Goal: Check status: Check status

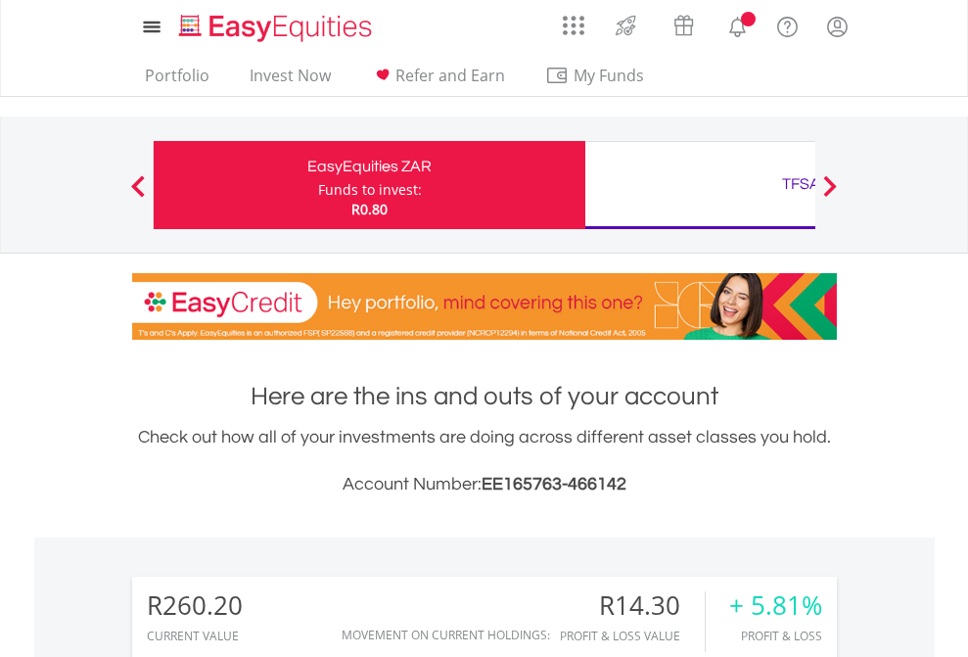
scroll to position [188, 307]
click at [318, 185] on div "Funds to invest:" at bounding box center [370, 190] width 104 height 20
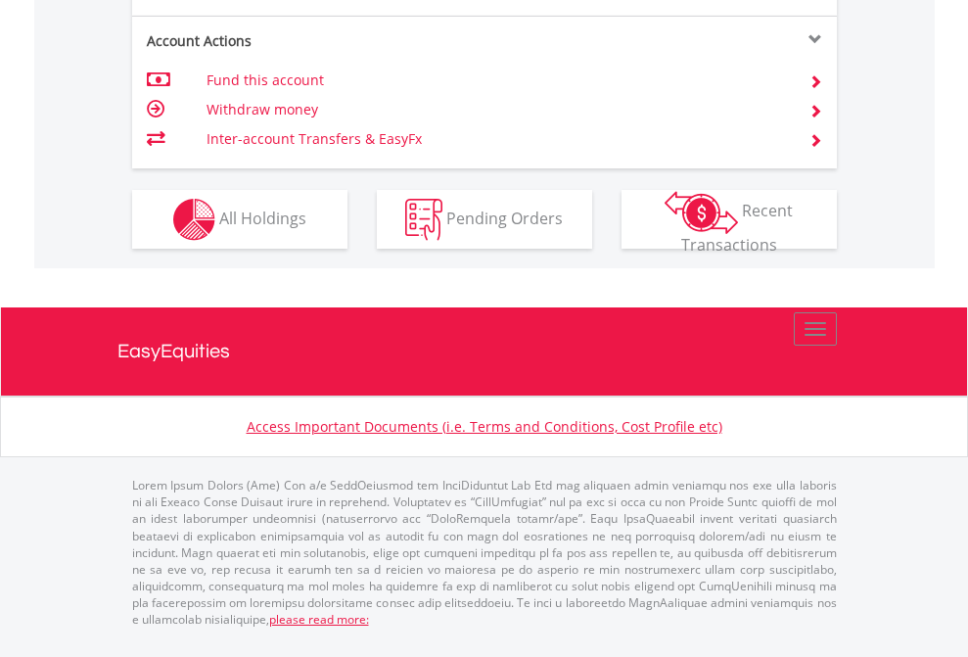
scroll to position [1916, 0]
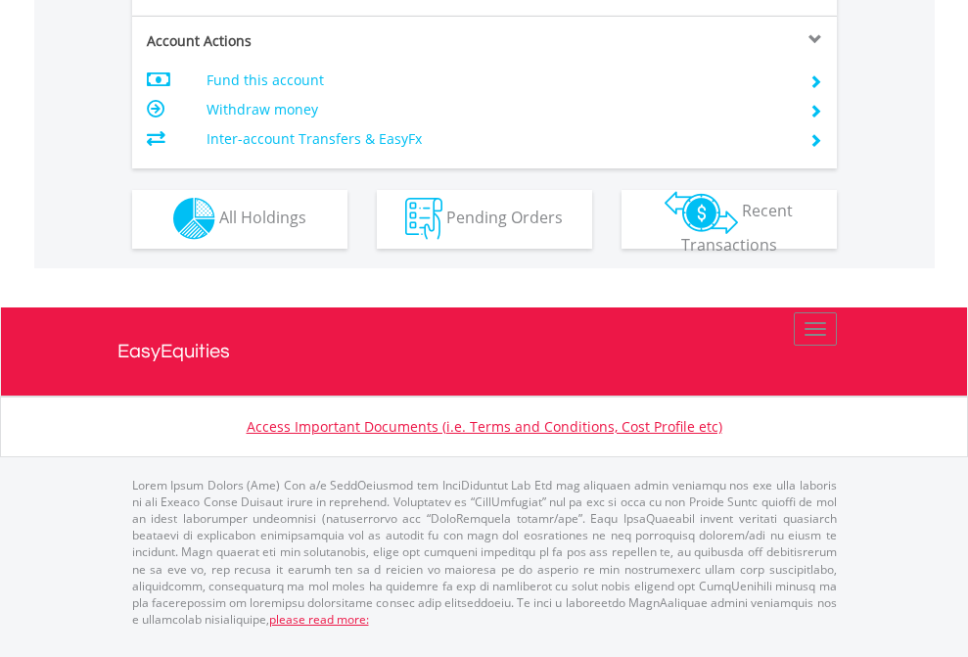
scroll to position [1831, 0]
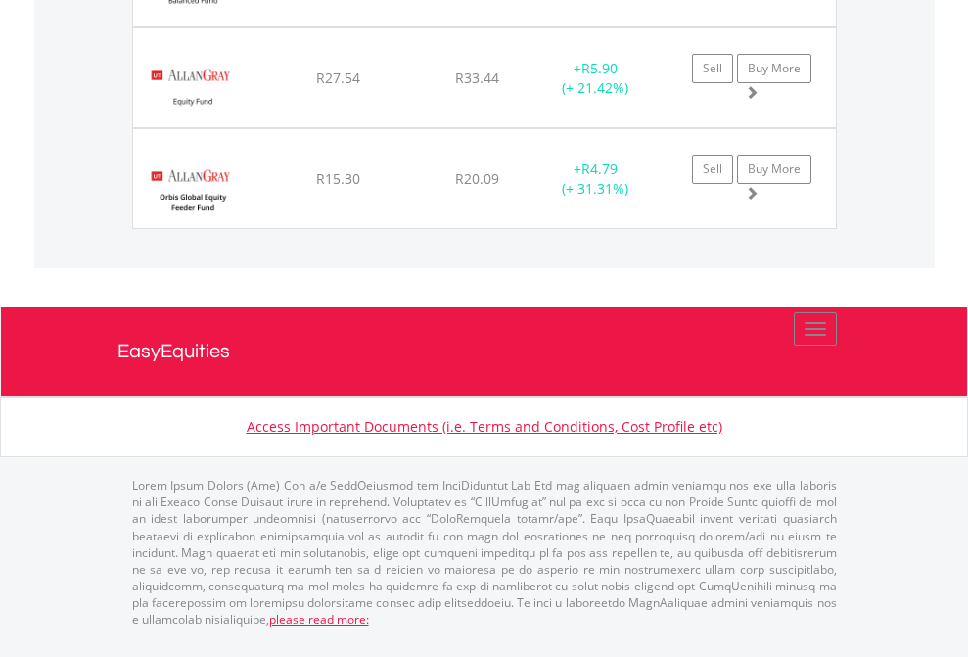
scroll to position [141, 0]
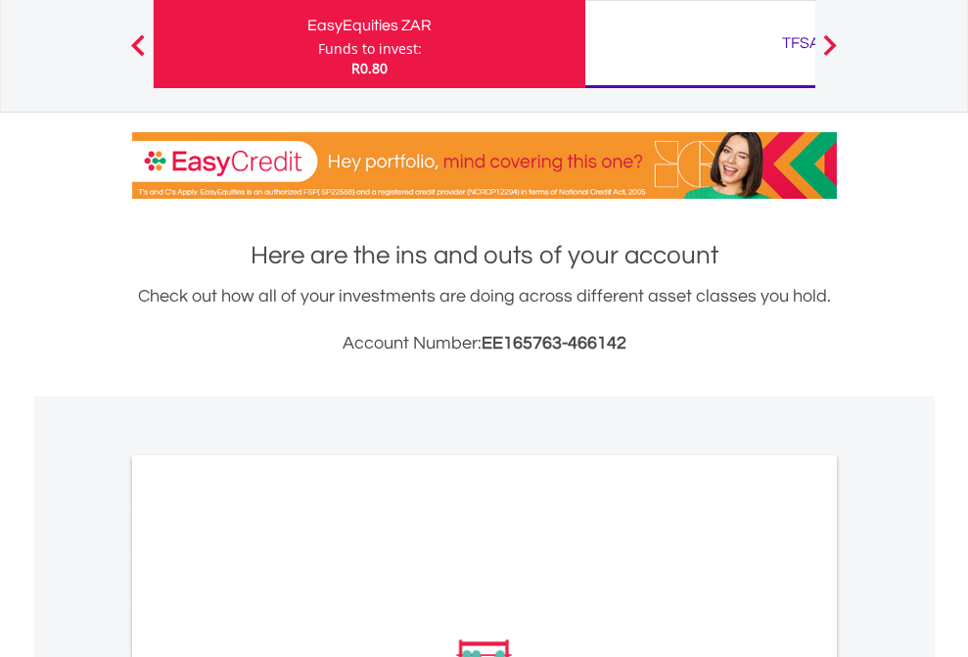
click at [700, 44] on div "TFSA" at bounding box center [801, 42] width 408 height 27
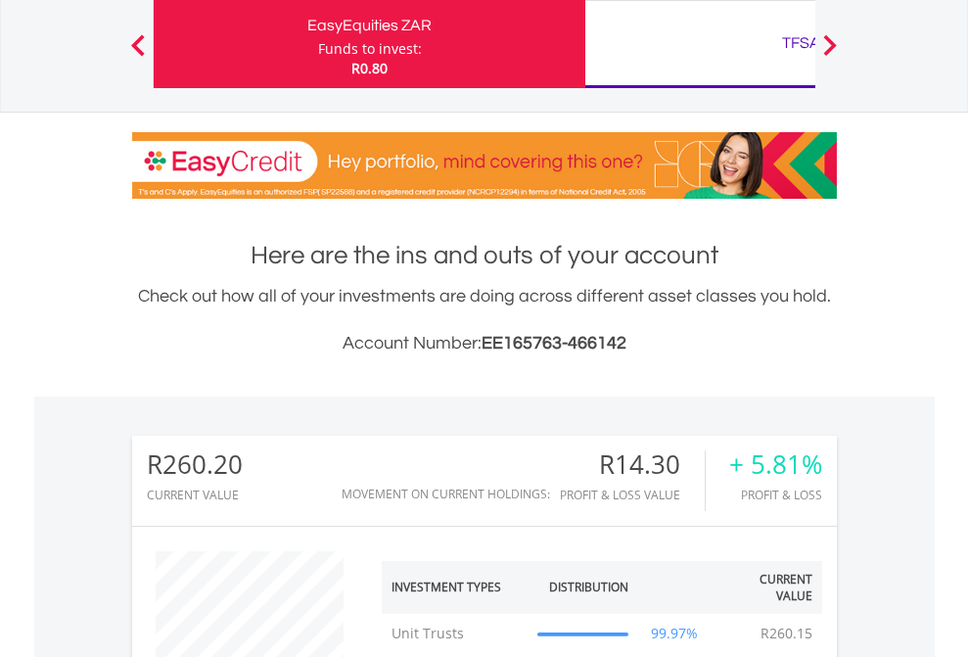
scroll to position [188, 307]
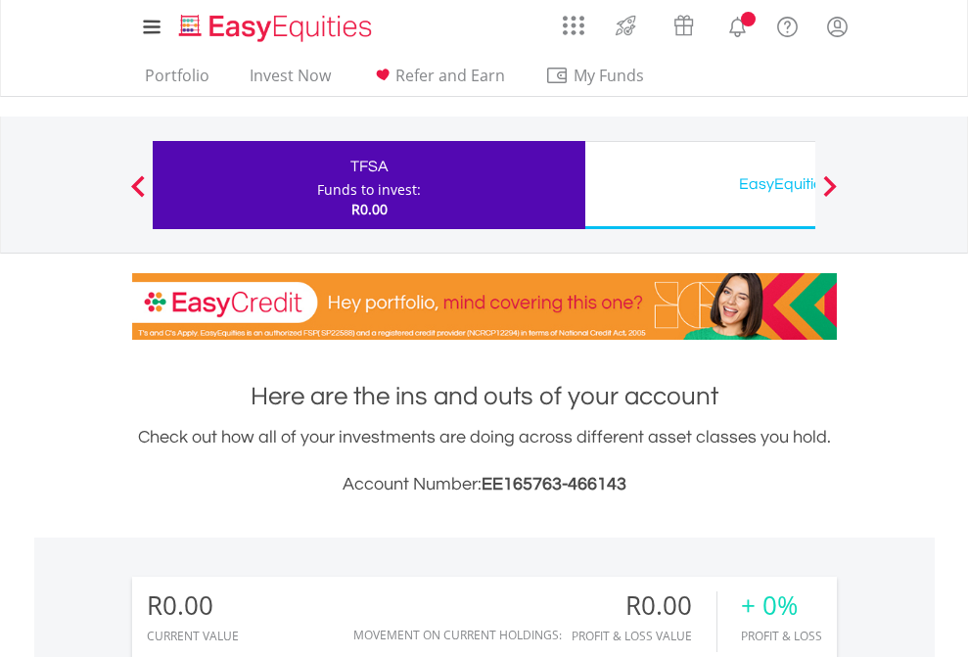
scroll to position [188, 307]
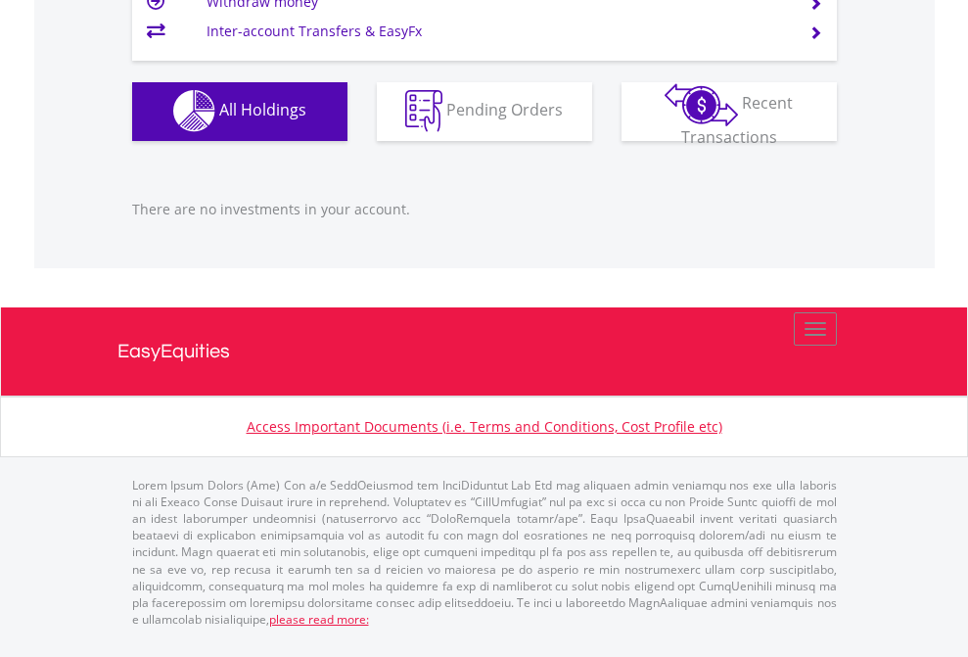
scroll to position [1939, 0]
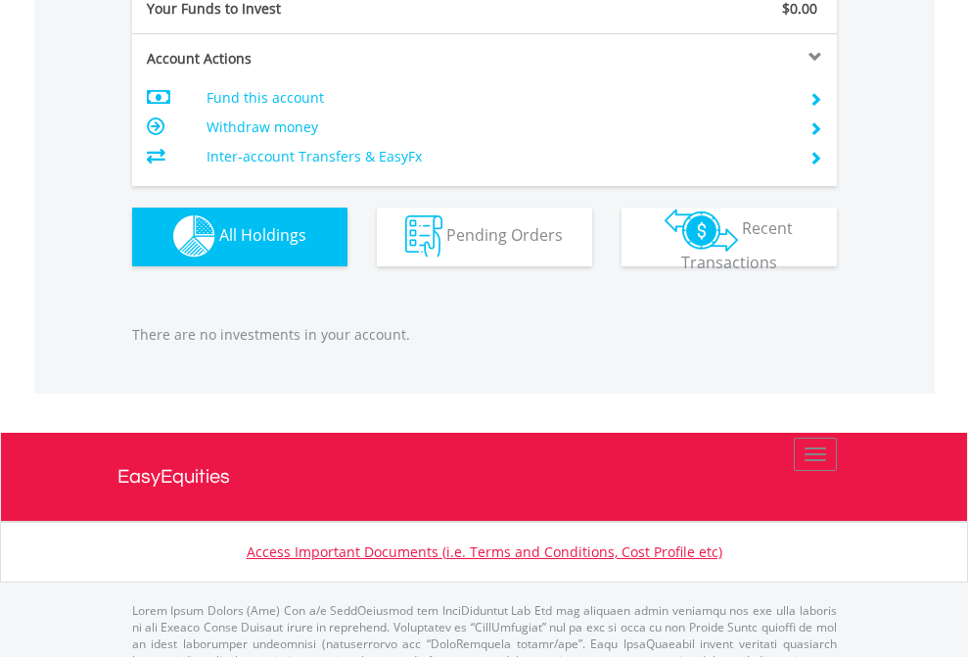
scroll to position [1939, 0]
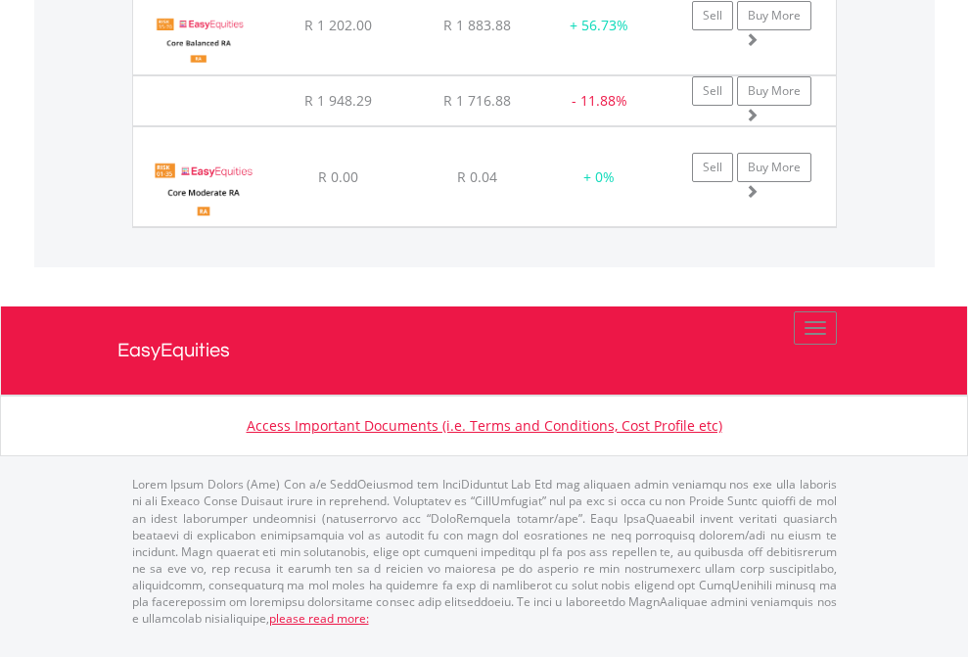
scroll to position [188, 307]
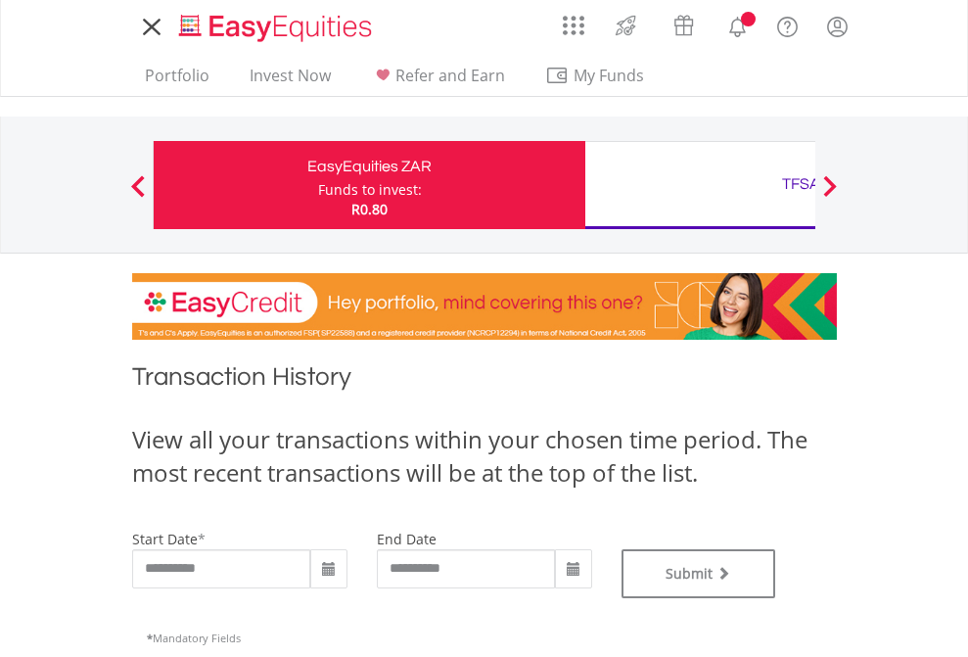
type input "**********"
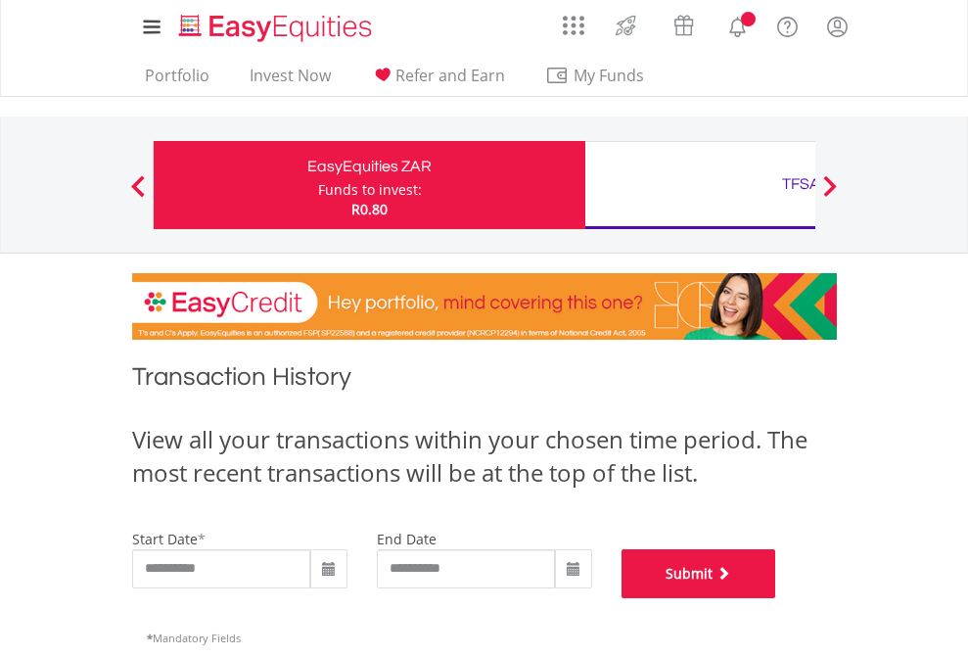
click at [776, 598] on button "Submit" at bounding box center [699, 573] width 155 height 49
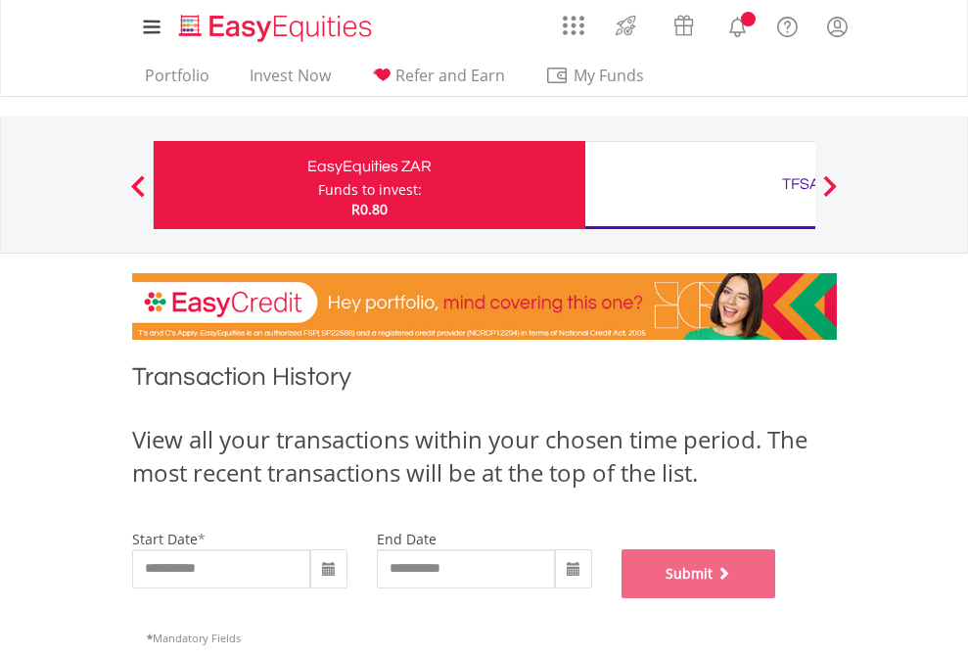
scroll to position [794, 0]
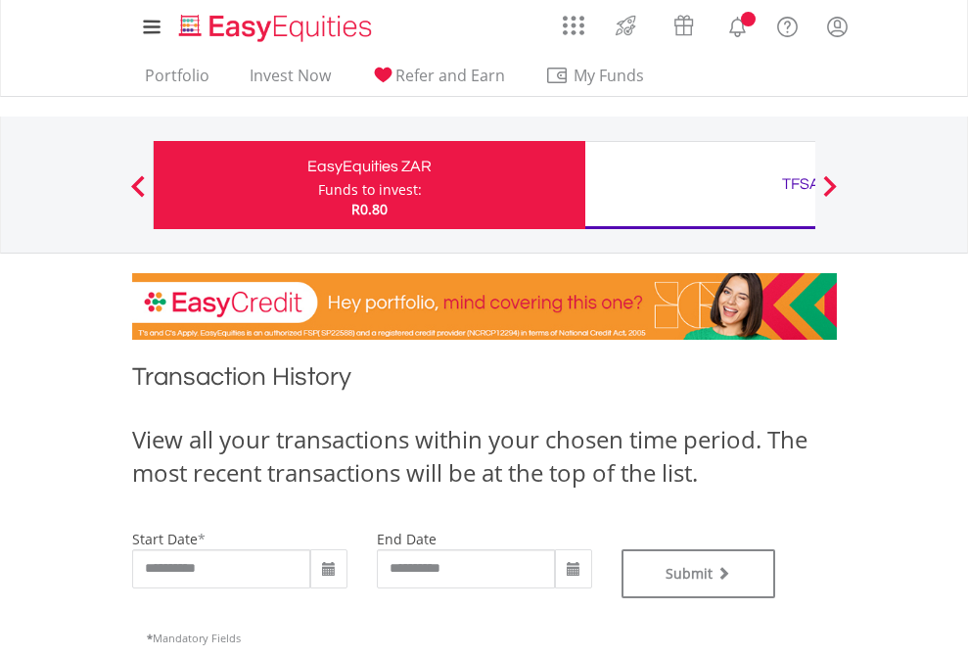
click at [700, 185] on div "TFSA" at bounding box center [801, 183] width 408 height 27
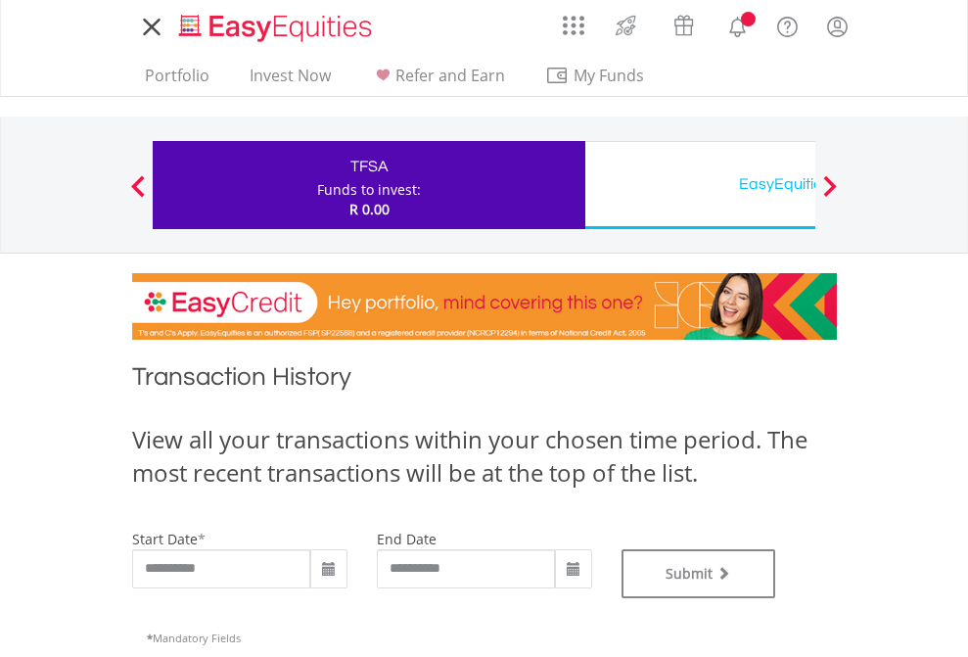
type input "**********"
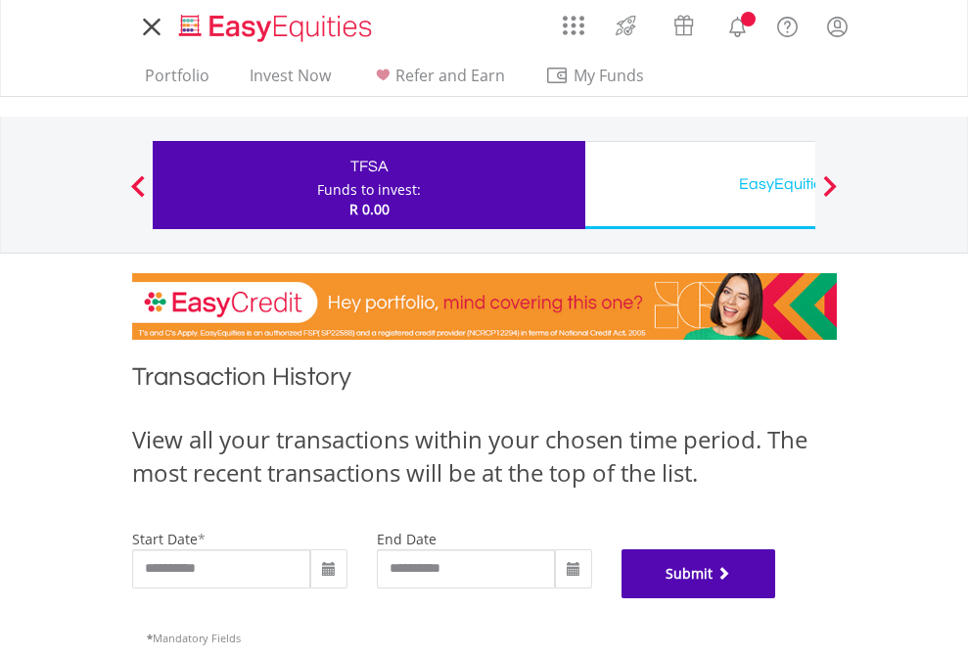
click at [776, 598] on button "Submit" at bounding box center [699, 573] width 155 height 49
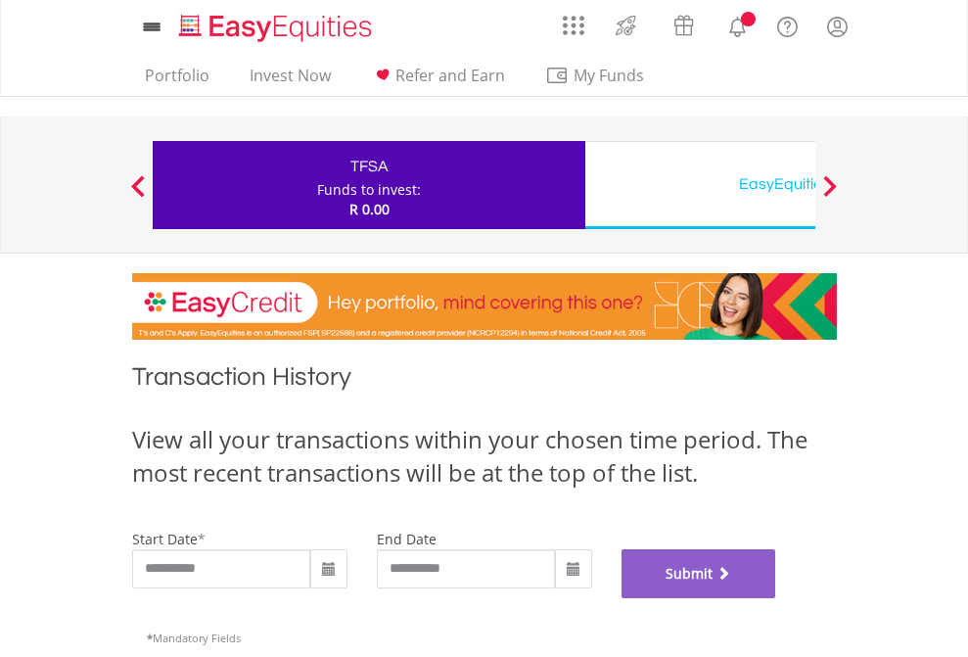
scroll to position [794, 0]
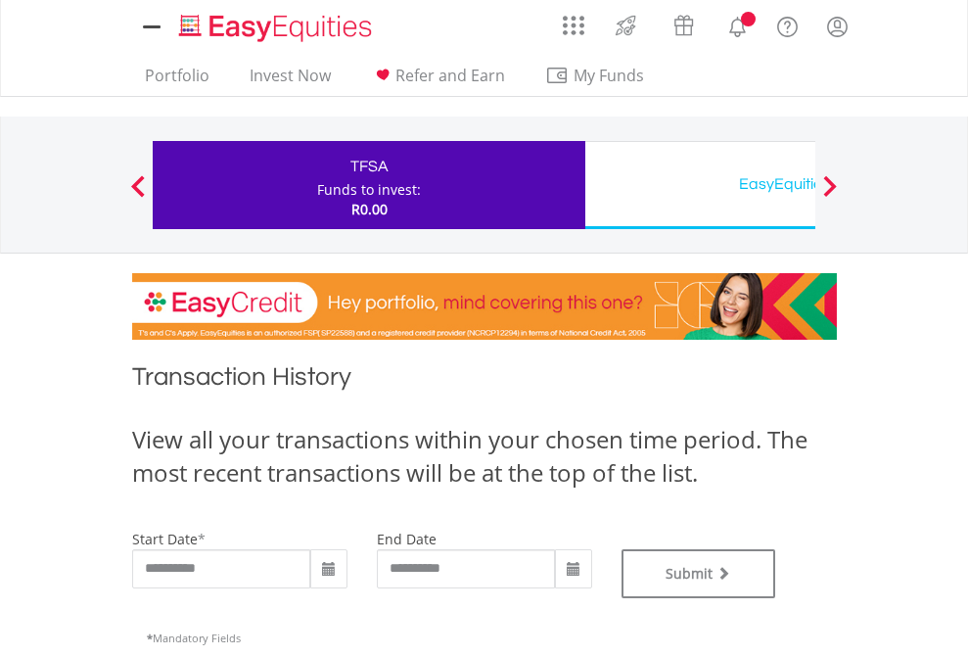
click at [700, 185] on div "EasyEquities USD" at bounding box center [801, 183] width 408 height 27
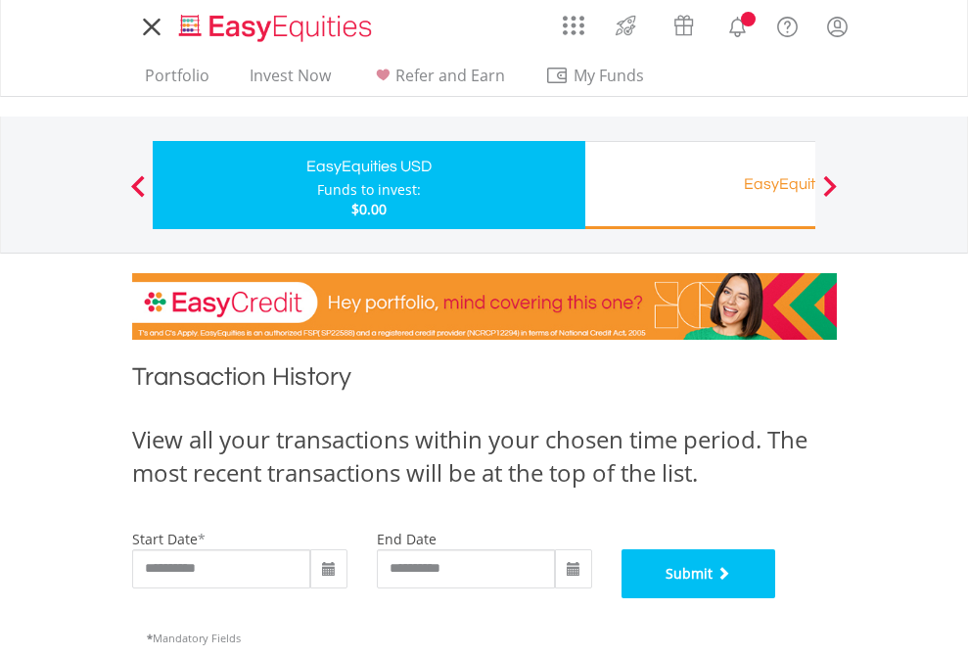
click at [776, 598] on button "Submit" at bounding box center [699, 573] width 155 height 49
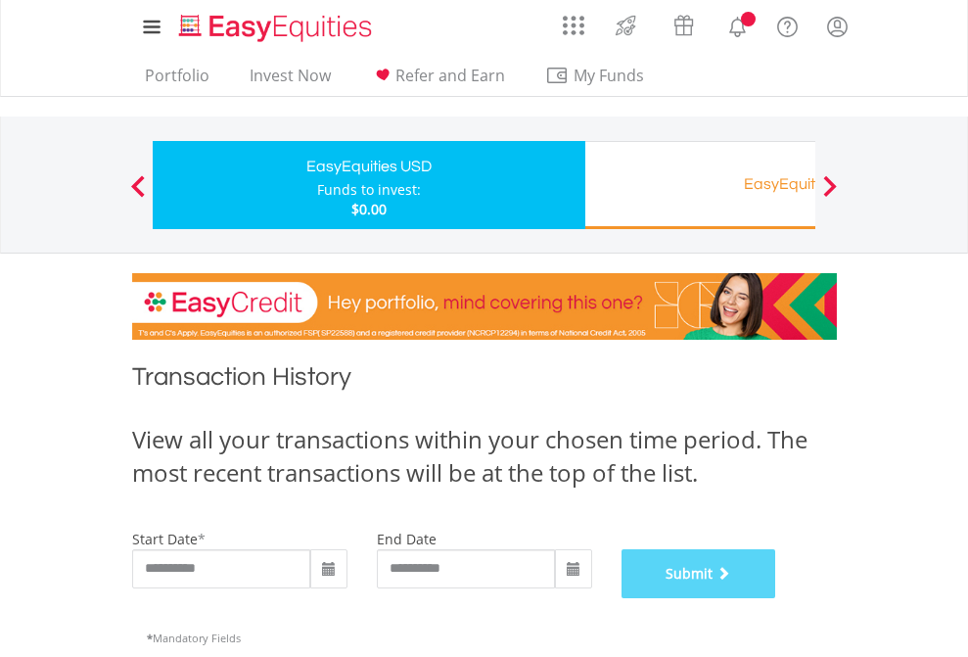
scroll to position [794, 0]
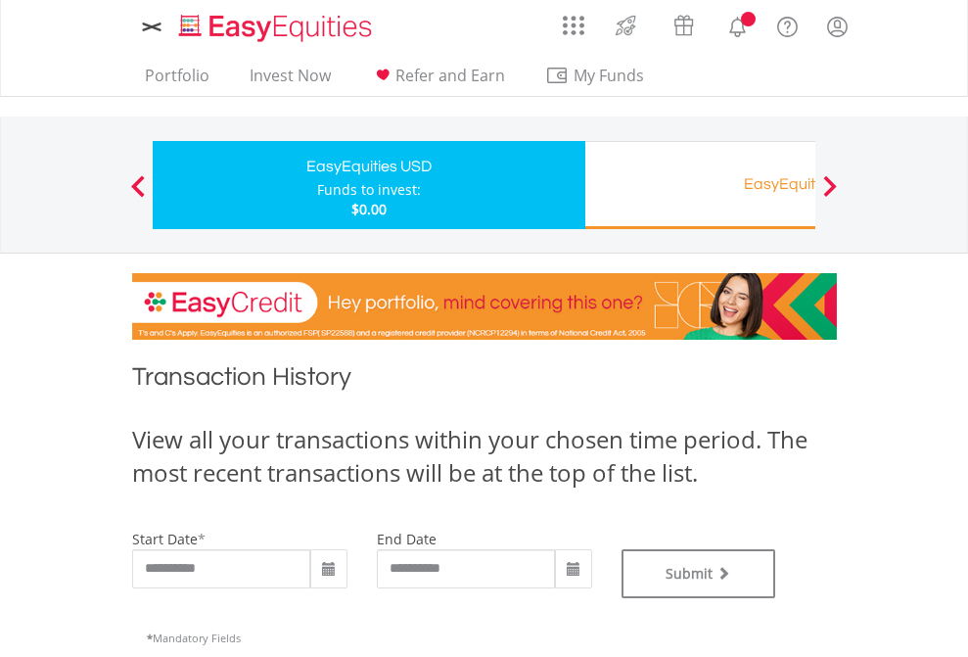
click at [700, 185] on div "EasyEquities RA" at bounding box center [801, 183] width 408 height 27
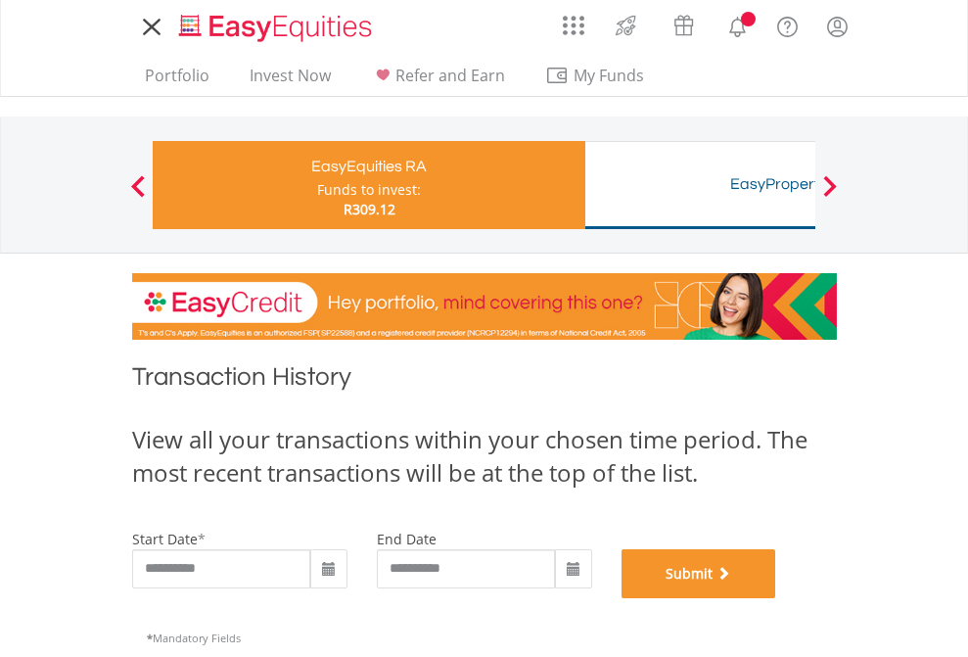
click at [776, 598] on button "Submit" at bounding box center [699, 573] width 155 height 49
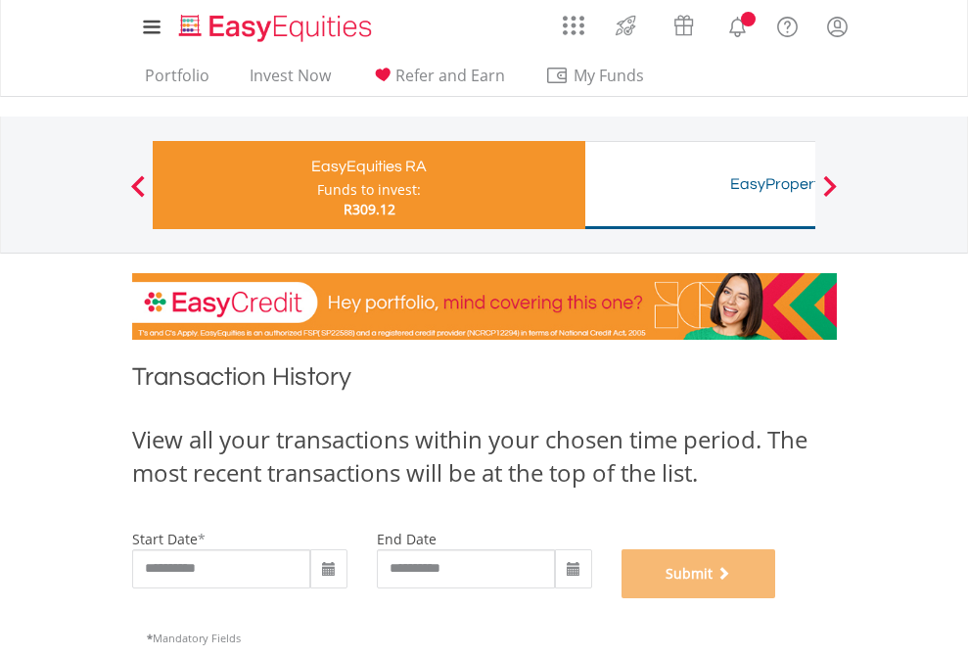
scroll to position [794, 0]
